Goal: Browse casually: Explore the website without a specific task or goal

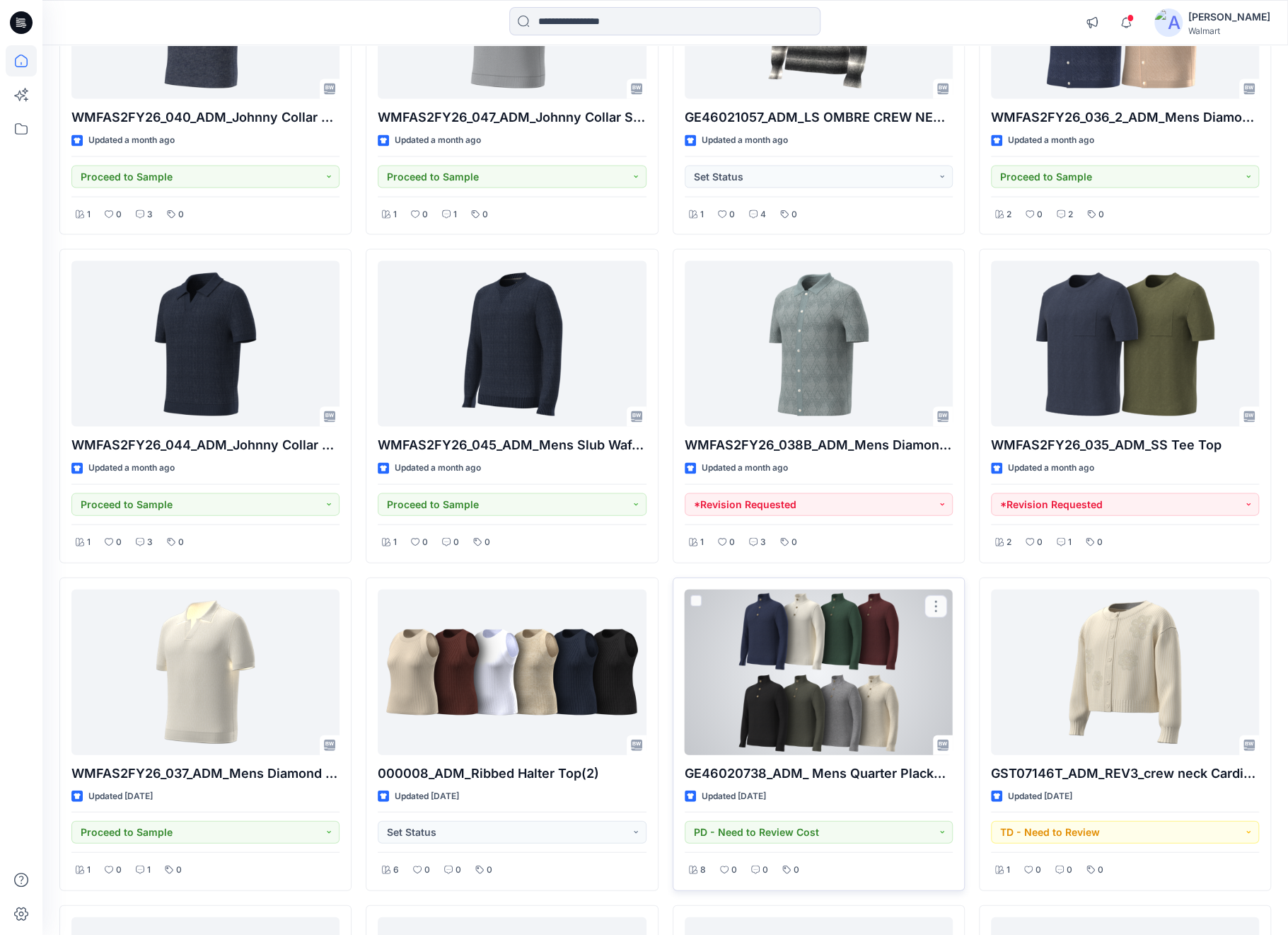
scroll to position [1987, 0]
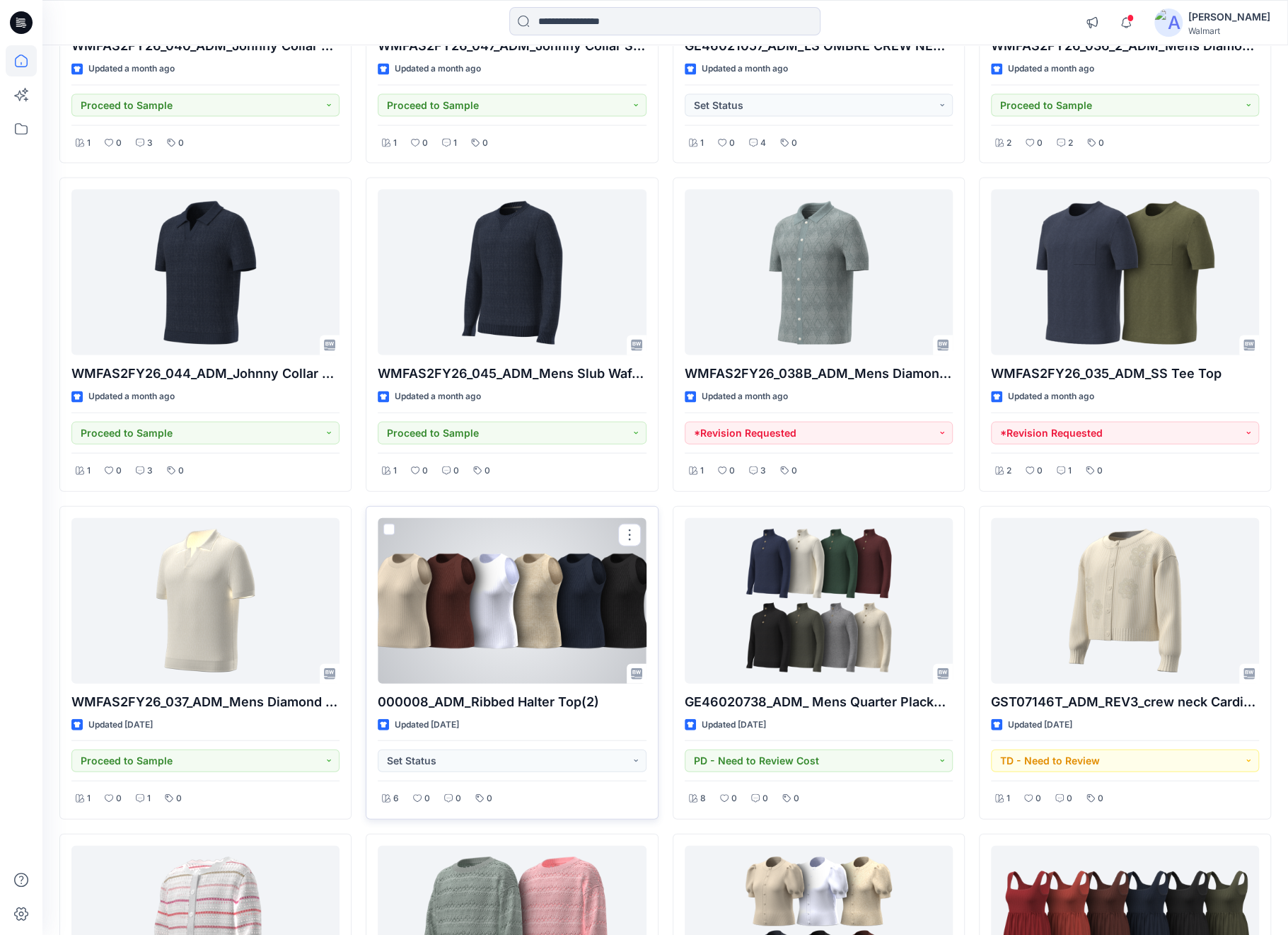
click at [577, 606] on div at bounding box center [511, 600] width 268 height 166
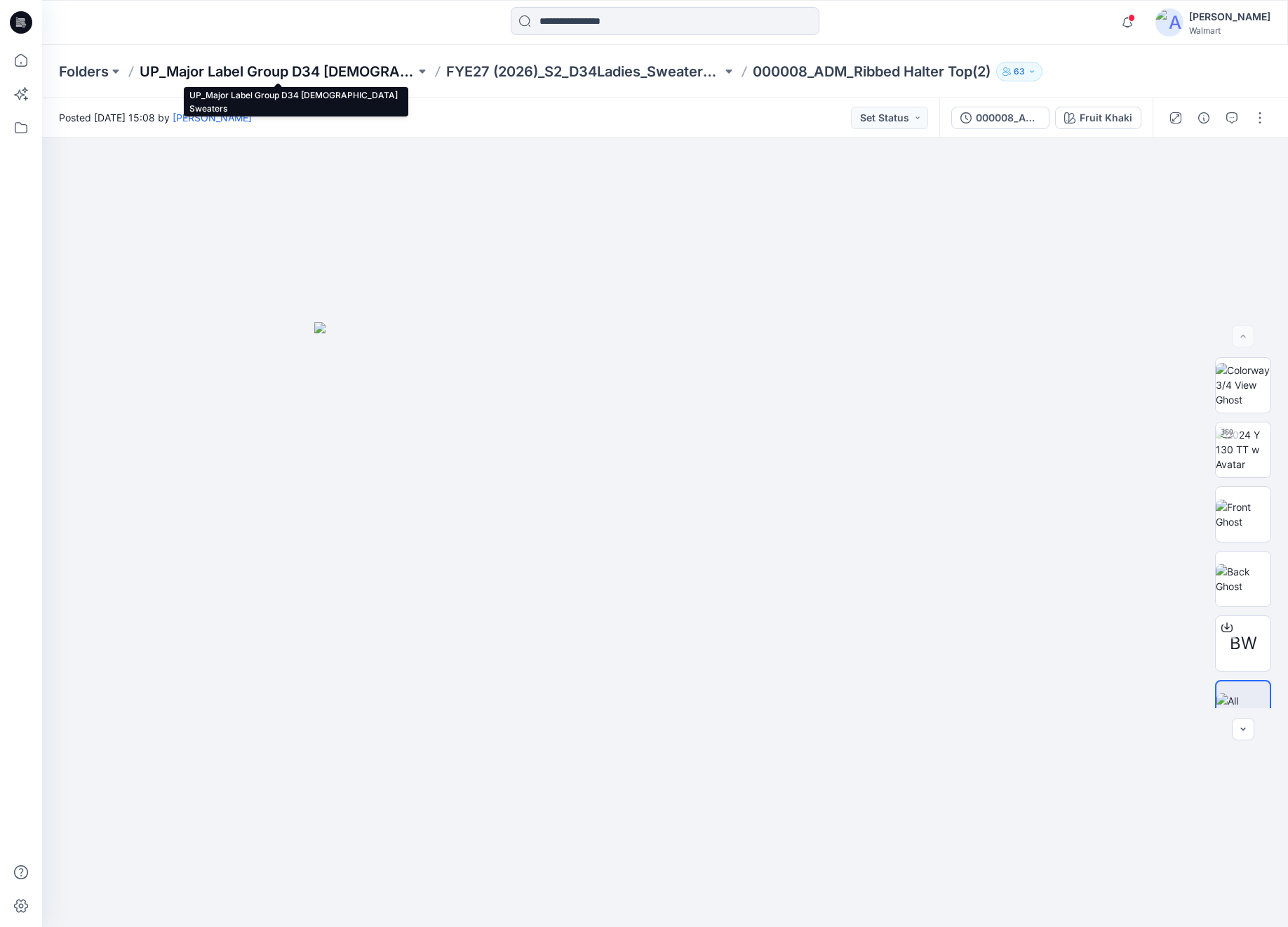
click at [358, 78] on p "UP_Major Label Group D34 [DEMOGRAPHIC_DATA] Sweaters" at bounding box center [277, 71] width 276 height 19
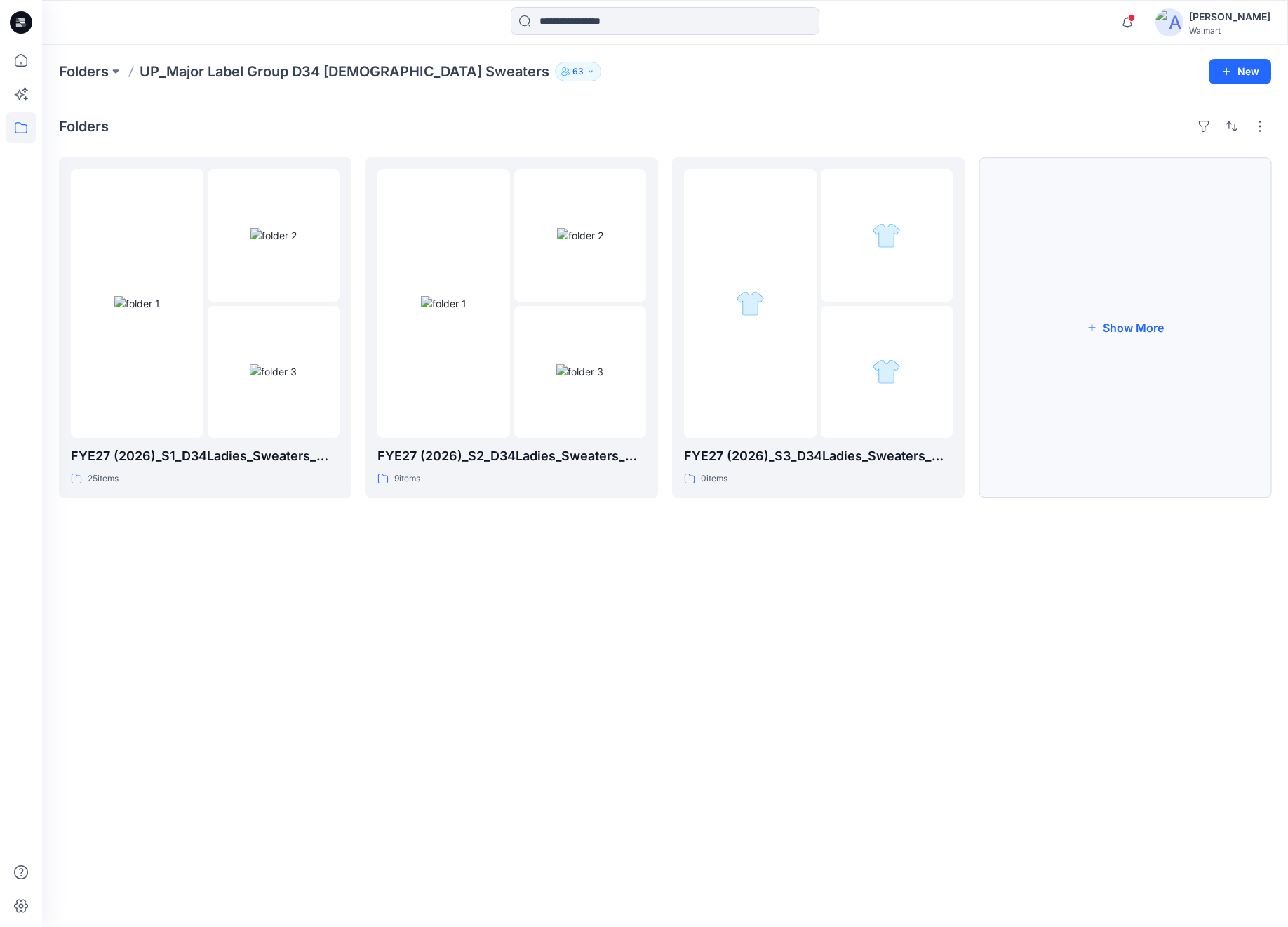
click at [1144, 323] on button "Show More" at bounding box center [1124, 328] width 292 height 341
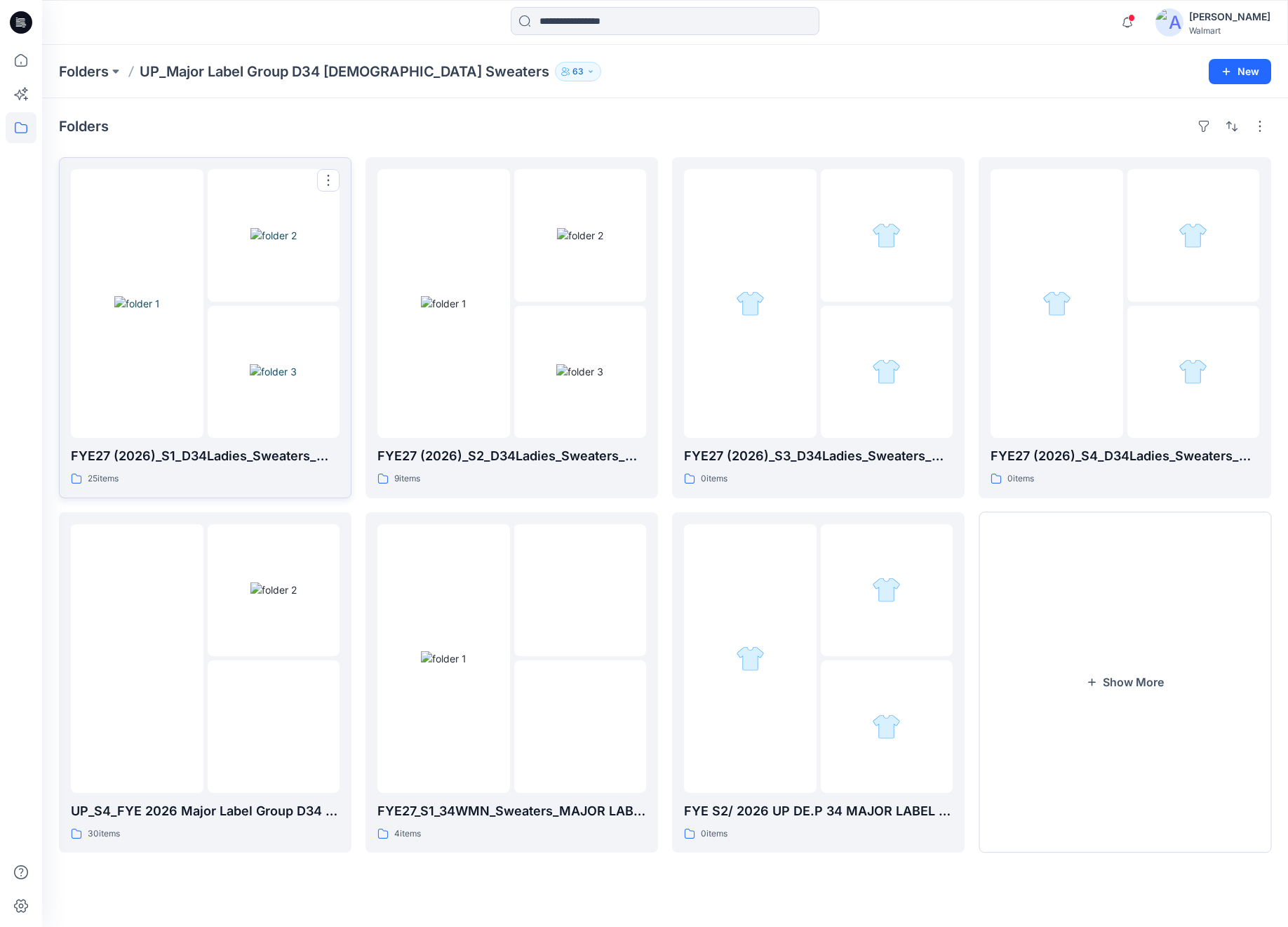
click at [292, 242] on img at bounding box center [273, 235] width 46 height 15
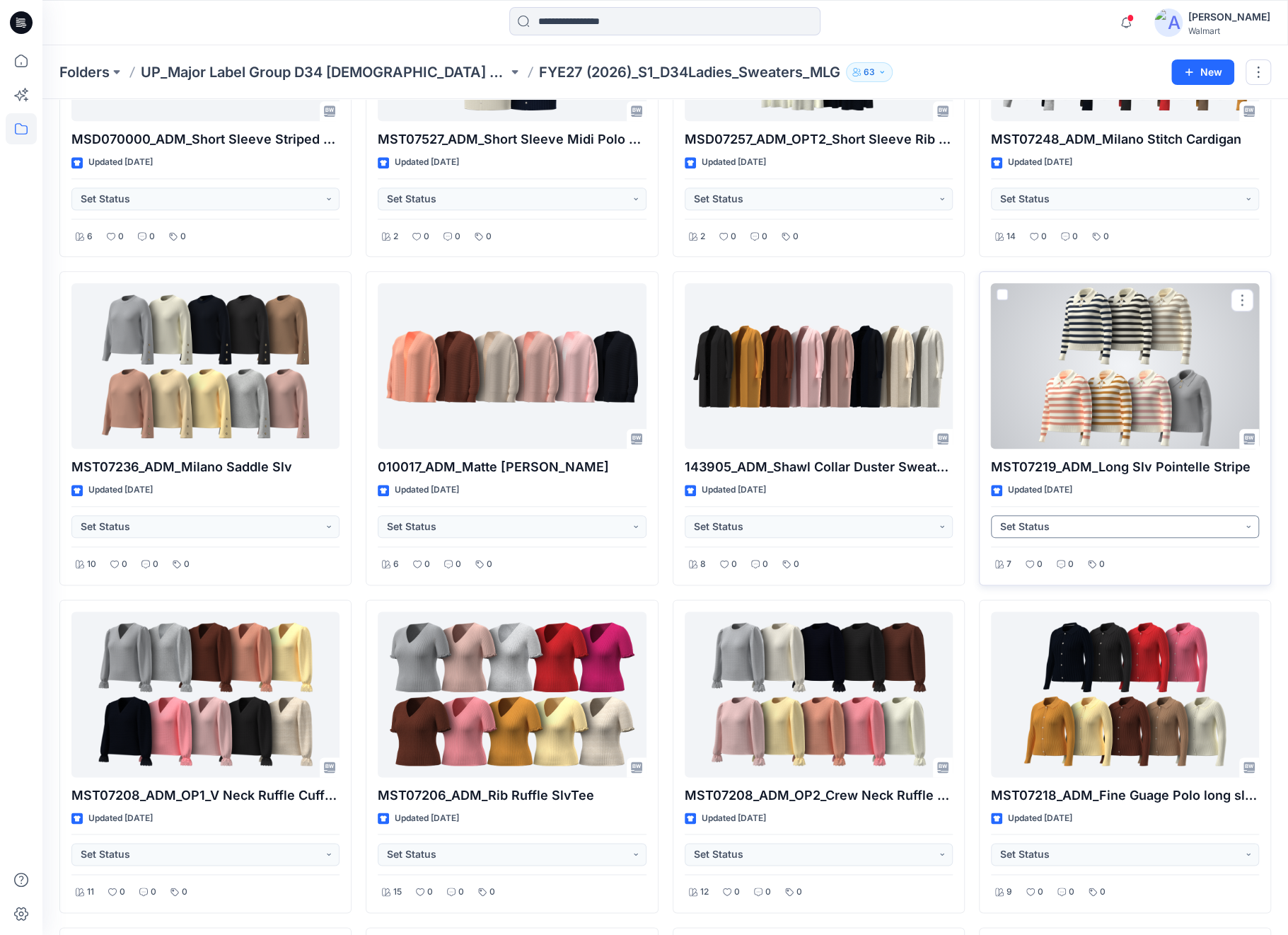
scroll to position [1036, 0]
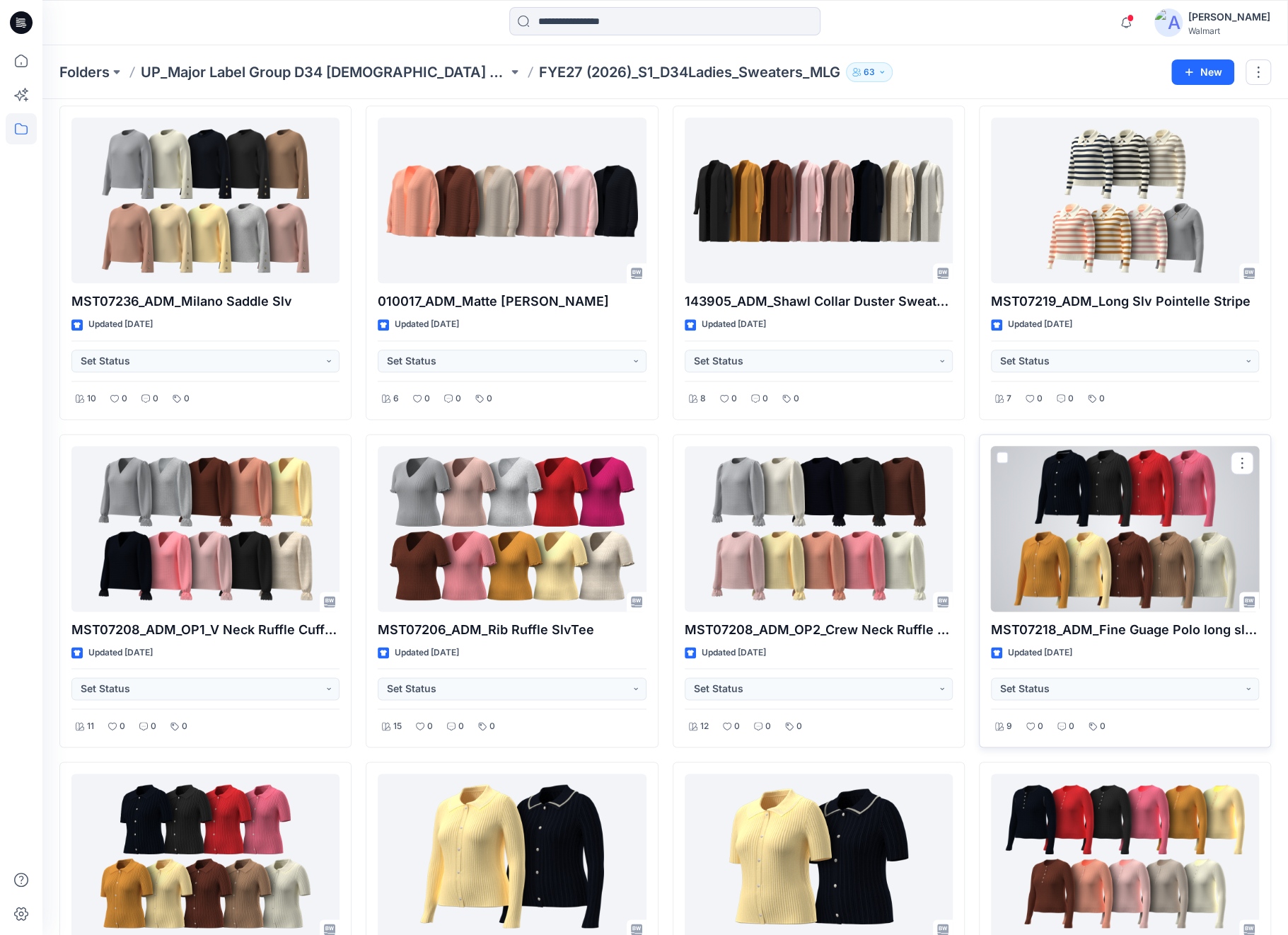
click at [1159, 518] on div at bounding box center [1125, 529] width 268 height 166
